Goal: Check status: Check status

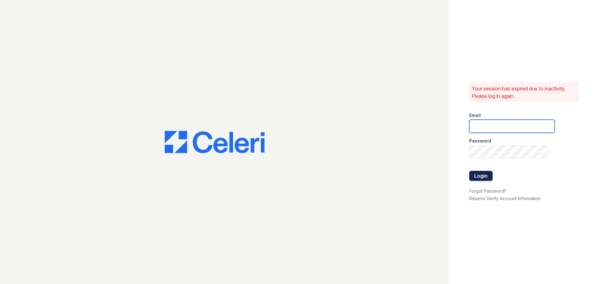
type input "residence2@cafmanagement.com"
click at [488, 171] on button "Login" at bounding box center [481, 176] width 23 height 10
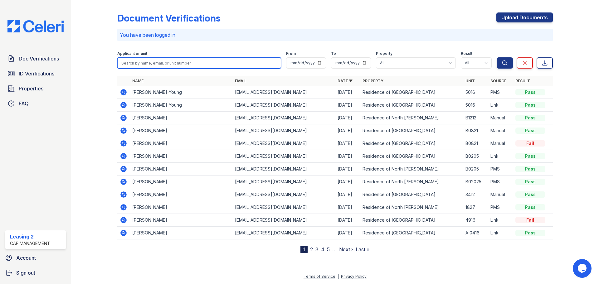
click at [183, 63] on input "search" at bounding box center [199, 62] width 164 height 11
type input "sanchez"
click at [497, 57] on button "Search" at bounding box center [505, 62] width 16 height 11
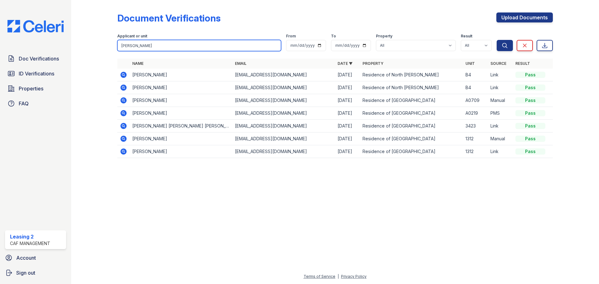
click at [154, 43] on input "sanchez" at bounding box center [199, 45] width 164 height 11
type input "latu"
click at [497, 40] on button "Search" at bounding box center [505, 45] width 16 height 11
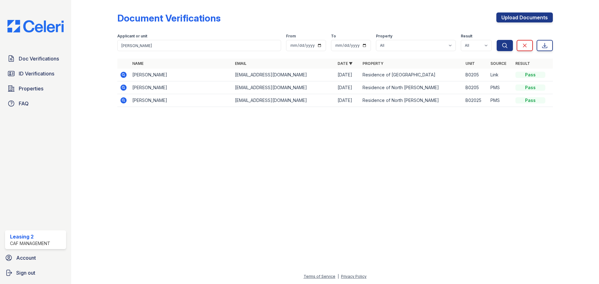
click at [126, 75] on icon at bounding box center [124, 75] width 6 height 6
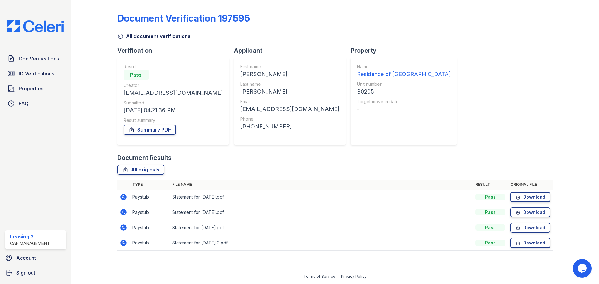
click at [125, 199] on icon at bounding box center [124, 197] width 6 height 6
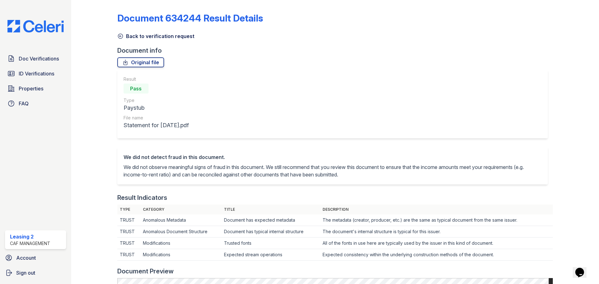
click at [150, 35] on link "Back to verification request" at bounding box center [155, 35] width 77 height 7
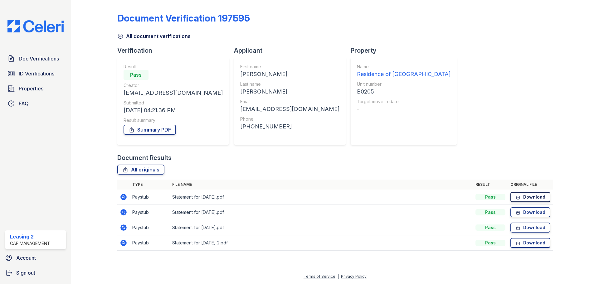
click at [543, 198] on link "Download" at bounding box center [531, 197] width 40 height 10
click at [538, 214] on link "Download" at bounding box center [531, 213] width 40 height 10
click at [542, 227] on link "Download" at bounding box center [531, 228] width 40 height 10
click at [543, 241] on link "Download" at bounding box center [531, 243] width 40 height 10
click at [169, 130] on link "Summary PDF" at bounding box center [150, 130] width 52 height 10
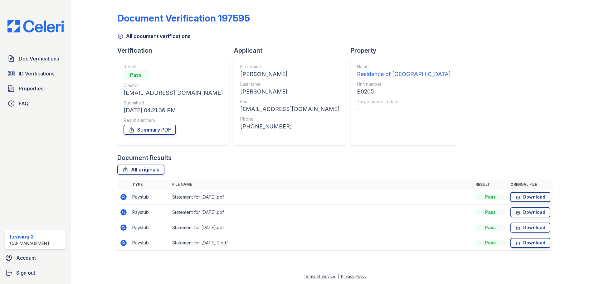
click at [131, 35] on link "All document verifications" at bounding box center [153, 35] width 73 height 7
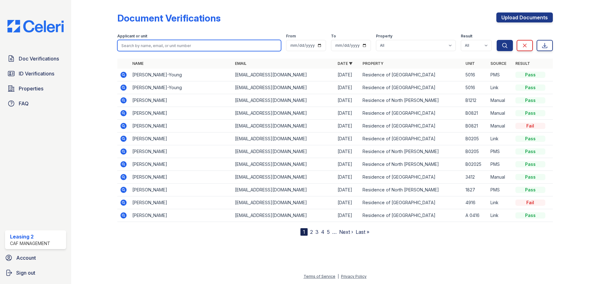
click at [155, 42] on input "search" at bounding box center [199, 45] width 164 height 11
type input "latu"
click at [497, 40] on button "Search" at bounding box center [505, 45] width 16 height 11
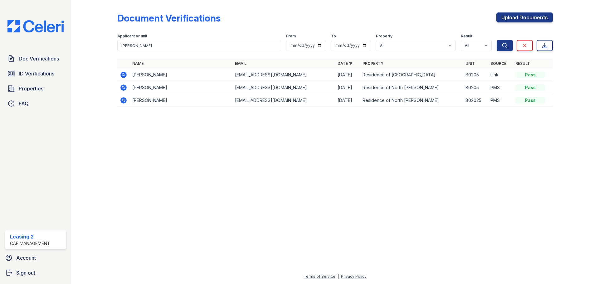
click at [121, 101] on icon at bounding box center [124, 100] width 6 height 6
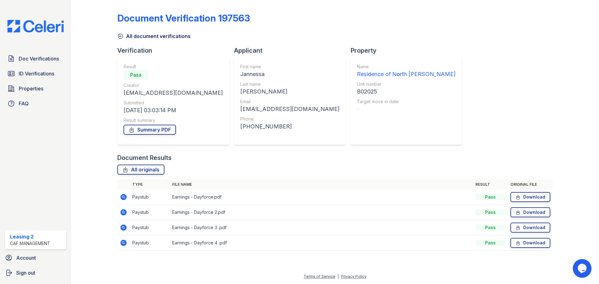
click at [125, 196] on icon at bounding box center [124, 197] width 6 height 6
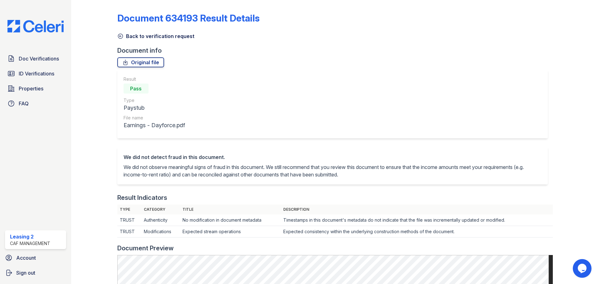
click at [150, 38] on link "Back to verification request" at bounding box center [155, 35] width 77 height 7
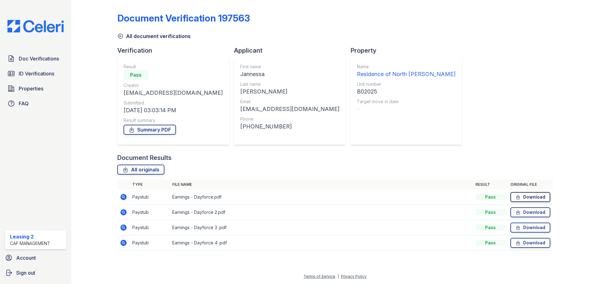
click at [538, 197] on link "Download" at bounding box center [531, 197] width 40 height 10
click at [539, 212] on link "Download" at bounding box center [531, 213] width 40 height 10
click at [530, 227] on link "Download" at bounding box center [531, 228] width 40 height 10
click at [532, 239] on link "Download" at bounding box center [531, 243] width 40 height 10
click at [167, 129] on link "Summary PDF" at bounding box center [150, 130] width 52 height 10
